Goal: Obtain resource: Download file/media

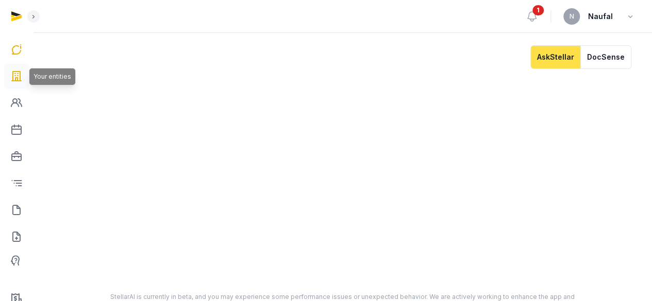
click at [18, 77] on icon at bounding box center [16, 76] width 12 height 16
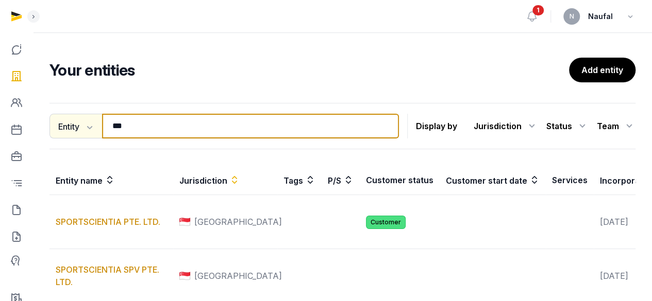
drag, startPoint x: 173, startPoint y: 125, endPoint x: 83, endPoint y: 123, distance: 90.2
click at [83, 123] on div "Entity Entity People Tags Services *** Search" at bounding box center [223, 126] width 349 height 25
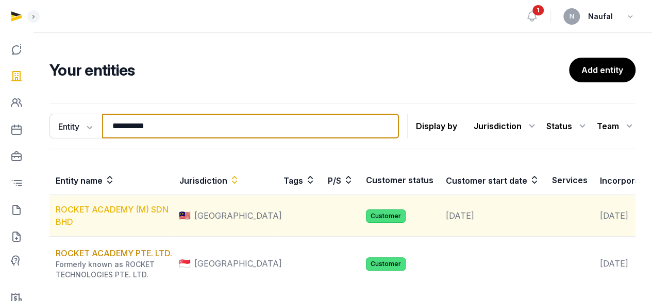
type input "**********"
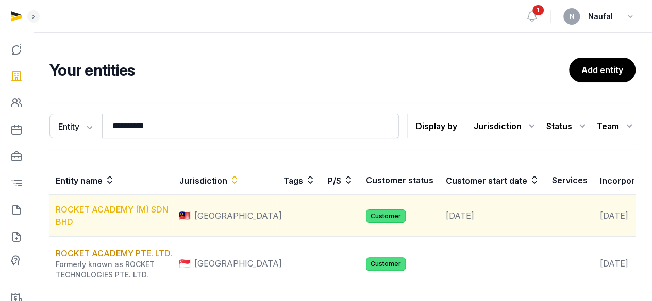
click at [131, 210] on link "ROCKET ACADEMY (M) SDN BHD" at bounding box center [112, 216] width 113 height 23
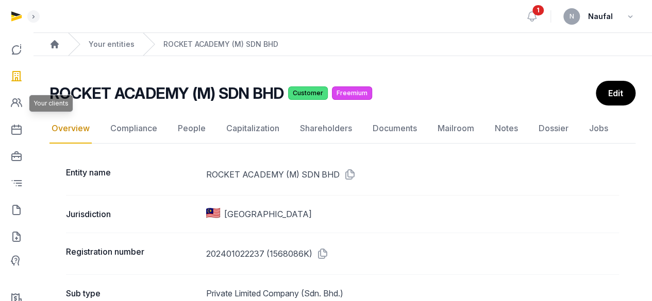
click at [20, 73] on icon at bounding box center [16, 76] width 12 height 16
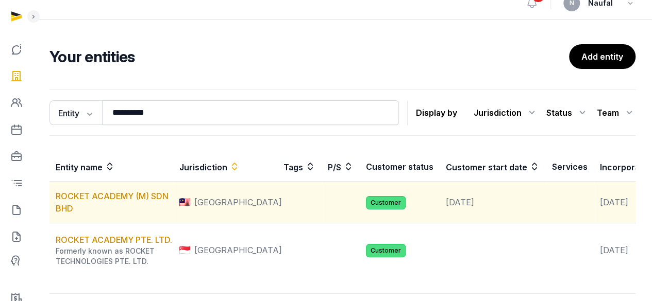
scroll to position [52, 0]
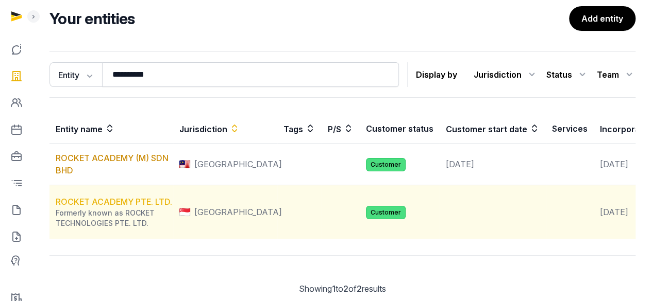
click at [132, 207] on link "ROCKET ACADEMY PTE. LTD." at bounding box center [114, 202] width 116 height 10
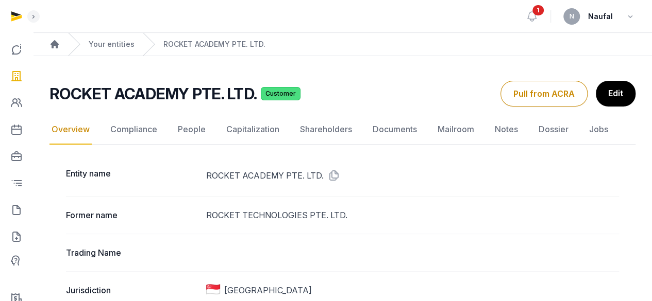
scroll to position [103, 0]
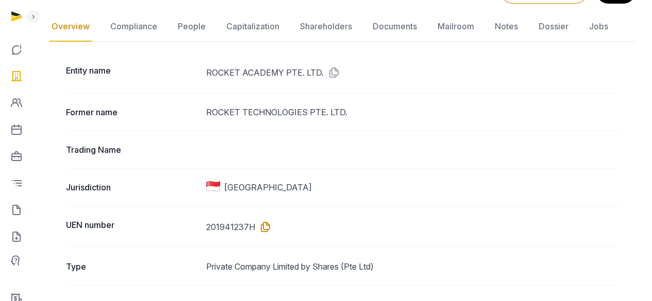
click at [269, 223] on icon at bounding box center [263, 227] width 16 height 16
click at [337, 70] on icon at bounding box center [332, 72] width 16 height 16
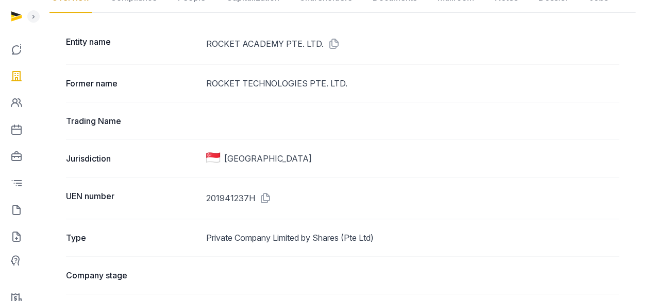
scroll to position [155, 0]
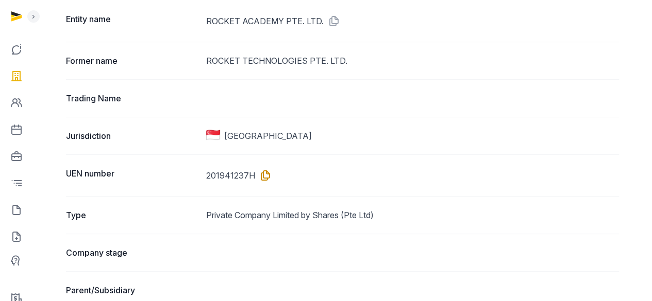
click at [261, 177] on icon at bounding box center [263, 175] width 16 height 16
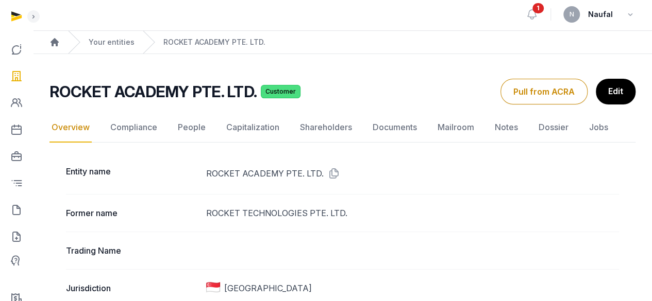
scroll to position [0, 0]
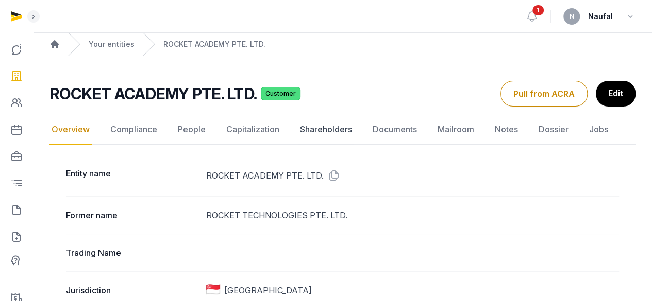
click at [298, 131] on link "Shareholders" at bounding box center [326, 130] width 56 height 30
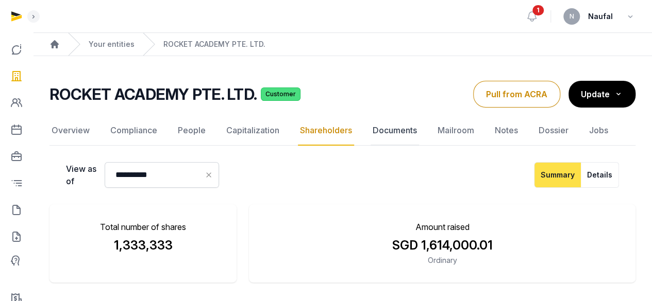
click at [375, 131] on link "Documents" at bounding box center [395, 131] width 48 height 30
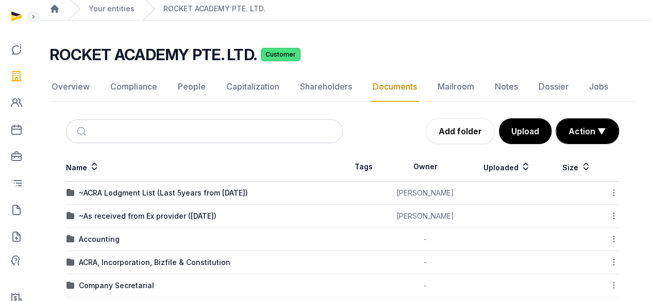
scroll to position [52, 0]
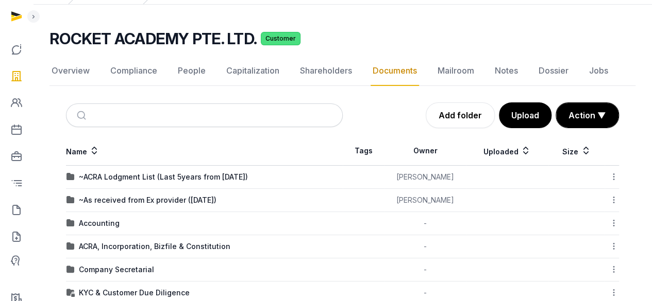
click at [103, 223] on div "Accounting" at bounding box center [99, 224] width 41 height 10
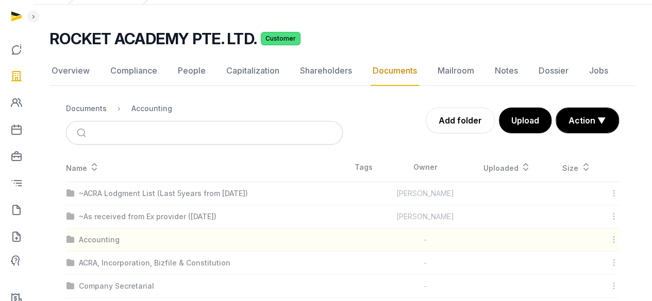
scroll to position [50, 0]
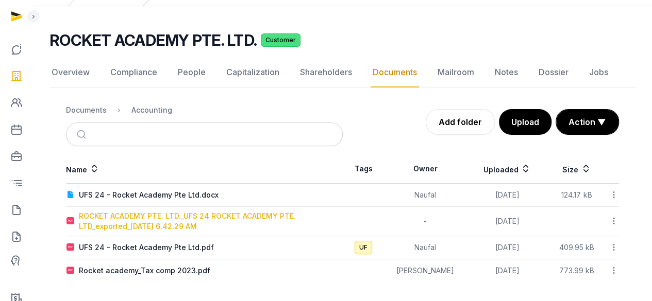
click at [221, 216] on div "ROCKET ACADEMY PTE. LTD._UFS 24 ROCKET ACADEMY PTE. LTD_exported_[DATE] 6.42.29…" at bounding box center [210, 221] width 263 height 21
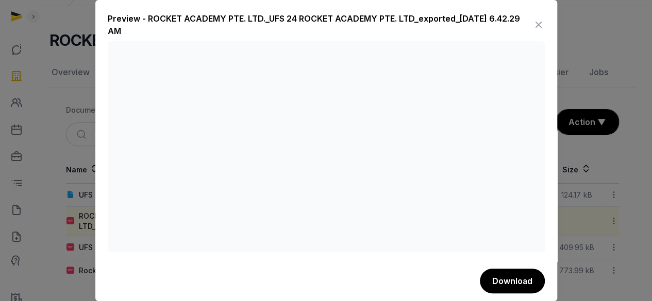
click at [504, 288] on button "Download" at bounding box center [512, 281] width 65 height 25
click at [532, 23] on icon at bounding box center [538, 24] width 12 height 16
